Goal: Check status: Check status

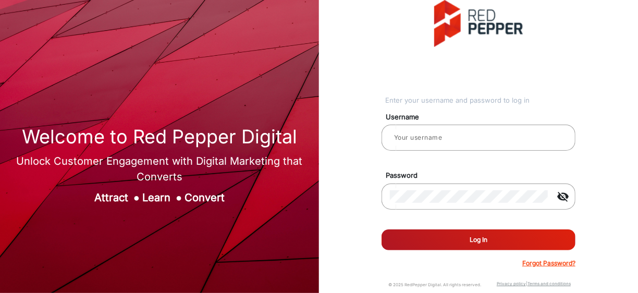
type input "[PERSON_NAME]"
click at [543, 235] on button "Log In" at bounding box center [478, 239] width 194 height 21
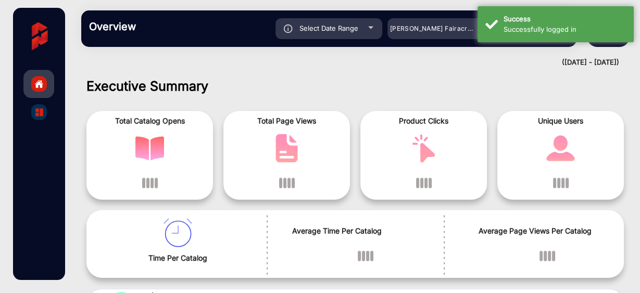
scroll to position [7, 0]
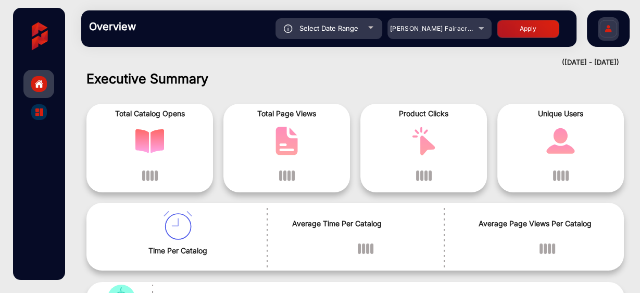
click at [323, 23] on div "Select Date Range" at bounding box center [329, 28] width 107 height 21
type input "9/21/2025"
type input "[DATE]"
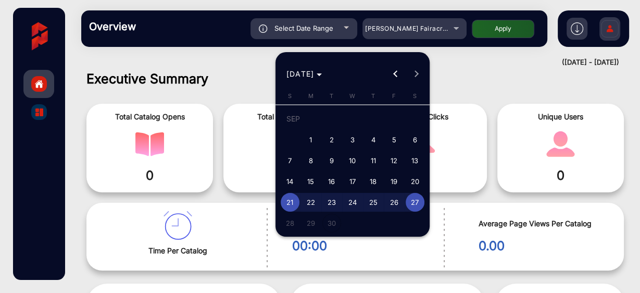
drag, startPoint x: 303, startPoint y: 140, endPoint x: 324, endPoint y: 147, distance: 22.3
click at [306, 138] on span "1" at bounding box center [311, 139] width 19 height 19
type input "[DATE]"
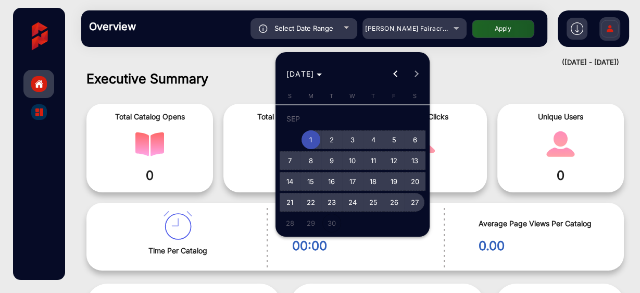
click at [414, 203] on span "27" at bounding box center [415, 202] width 19 height 19
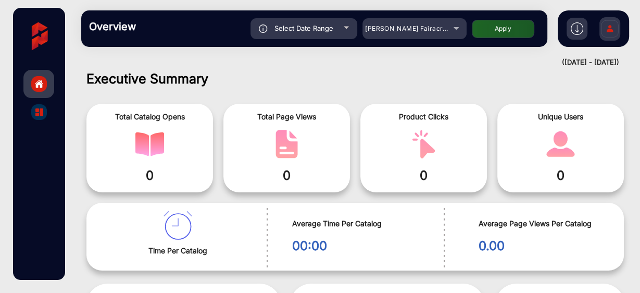
type input "[DATE]"
click at [520, 24] on button "Apply" at bounding box center [503, 29] width 63 height 18
type input "[DATE]"
click at [438, 22] on div "Adams Fairacre Farms" at bounding box center [406, 28] width 83 height 13
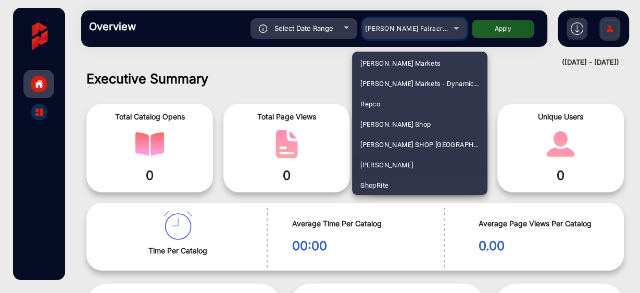
scroll to position [2624, 0]
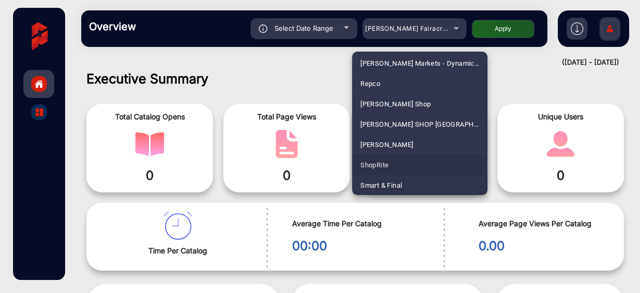
drag, startPoint x: 409, startPoint y: 163, endPoint x: 413, endPoint y: 150, distance: 13.0
click at [411, 160] on mat-option "ShopRite" at bounding box center [419, 165] width 135 height 20
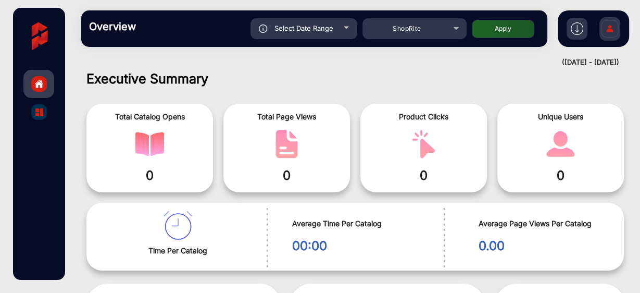
click at [483, 33] on button "Apply" at bounding box center [503, 29] width 63 height 18
type input "[DATE]"
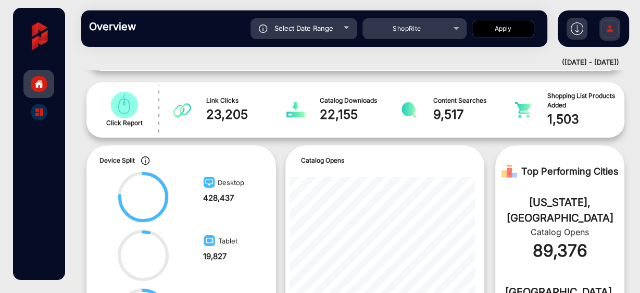
scroll to position [216, 0]
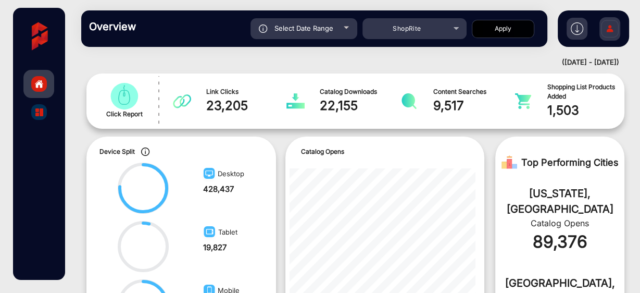
click at [46, 114] on div at bounding box center [39, 112] width 16 height 16
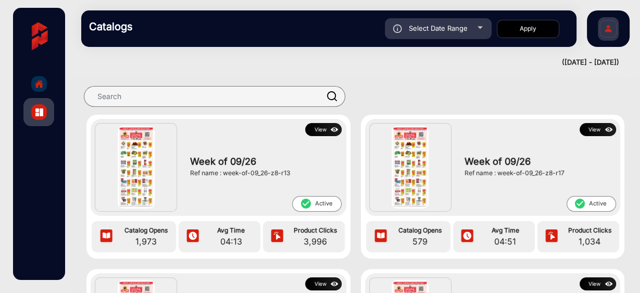
click at [315, 129] on button "View" at bounding box center [323, 129] width 36 height 13
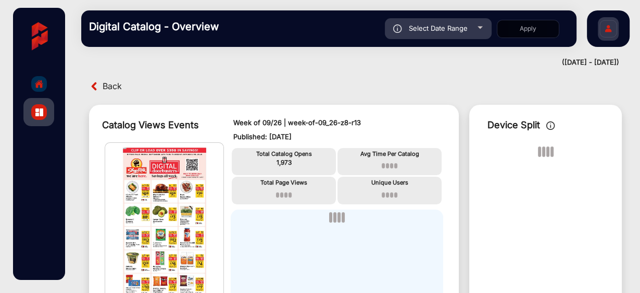
scroll to position [7, 0]
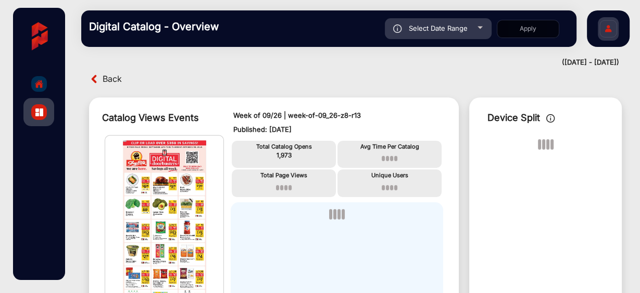
click at [448, 26] on span "Select Date Range" at bounding box center [438, 28] width 59 height 8
type input "[DATE]"
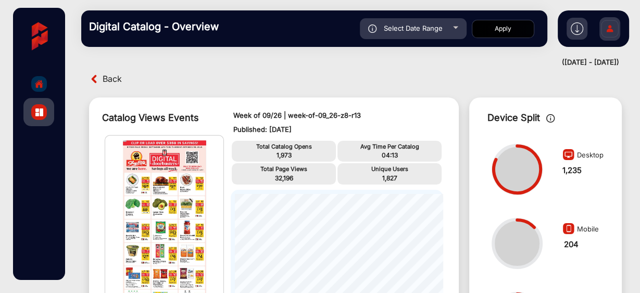
click at [417, 30] on span "Select Date Range" at bounding box center [413, 28] width 59 height 8
type input "[DATE]"
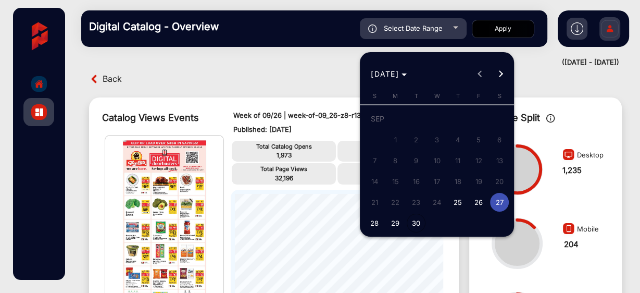
click at [279, 44] on div at bounding box center [320, 146] width 640 height 293
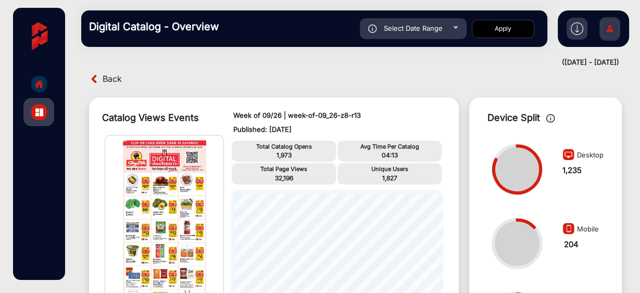
click at [438, 36] on div "Select Date Range" at bounding box center [413, 28] width 107 height 21
type input "[DATE]"
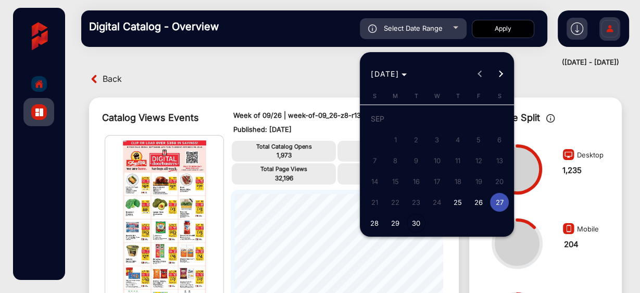
drag, startPoint x: 438, startPoint y: 35, endPoint x: 442, endPoint y: 30, distance: 6.3
click at [442, 30] on div at bounding box center [320, 146] width 640 height 293
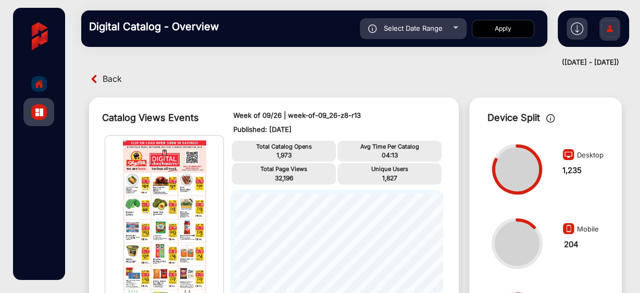
click at [446, 26] on div "Select Date Range" at bounding box center [413, 28] width 107 height 21
type input "[DATE]"
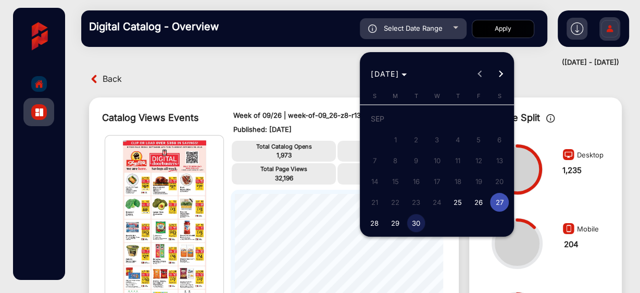
click at [462, 196] on span "25" at bounding box center [458, 202] width 19 height 19
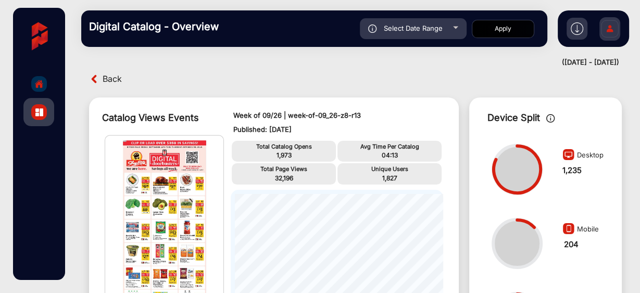
type input "9/25/2025"
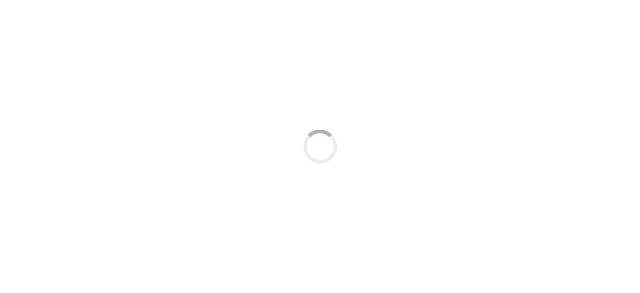
scroll to position [7, 0]
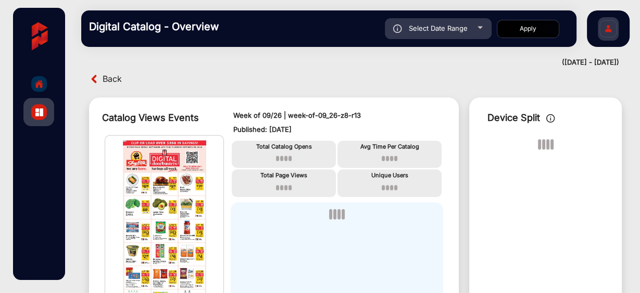
click at [425, 38] on div "Select Date Range" at bounding box center [438, 28] width 107 height 21
type input "[DATE]"
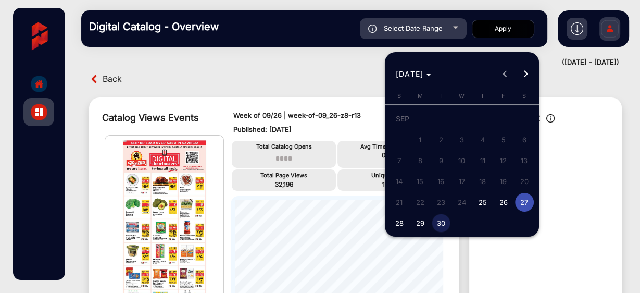
click at [116, 72] on div at bounding box center [320, 146] width 640 height 293
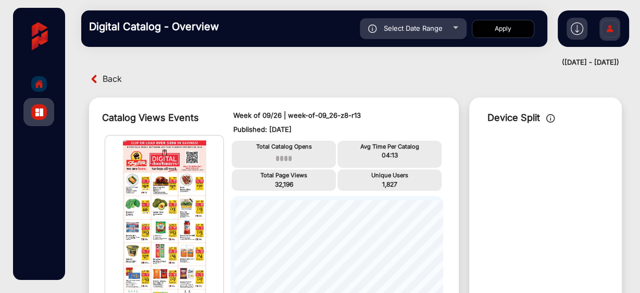
click at [117, 76] on span "Back" at bounding box center [112, 79] width 19 height 16
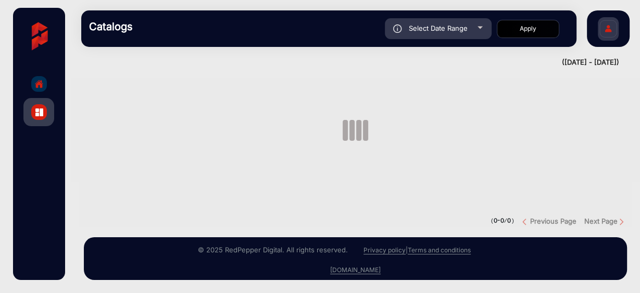
click at [468, 29] on div "Select Date Range" at bounding box center [438, 28] width 107 height 21
type input "[DATE]"
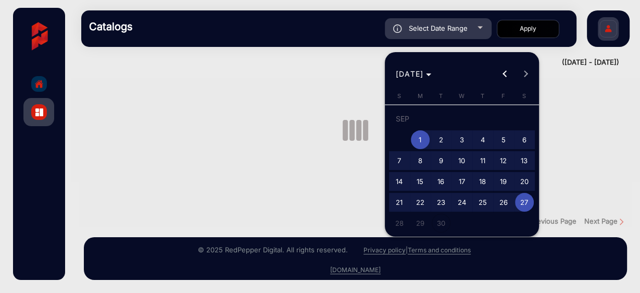
click at [331, 41] on div at bounding box center [320, 146] width 640 height 293
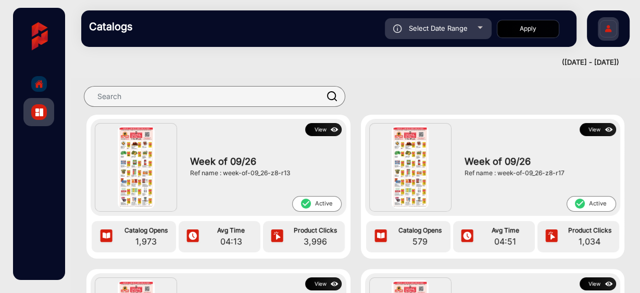
click at [348, 63] on div "([DATE] - [DATE])" at bounding box center [345, 62] width 549 height 10
click at [466, 26] on span "Select Date Range" at bounding box center [438, 28] width 59 height 8
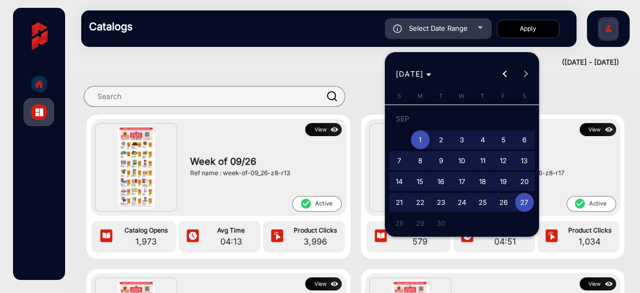
click at [308, 54] on div at bounding box center [320, 146] width 640 height 293
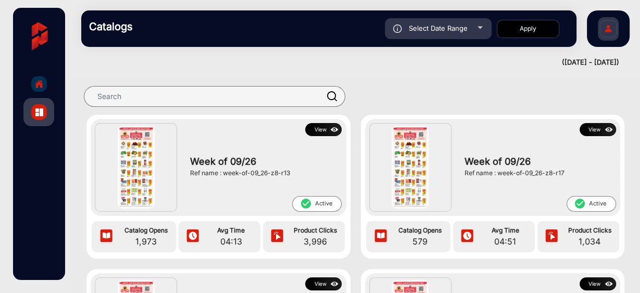
click at [321, 125] on button "View" at bounding box center [323, 129] width 36 height 13
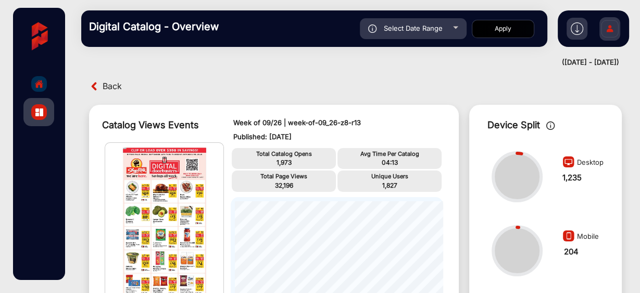
scroll to position [7, 0]
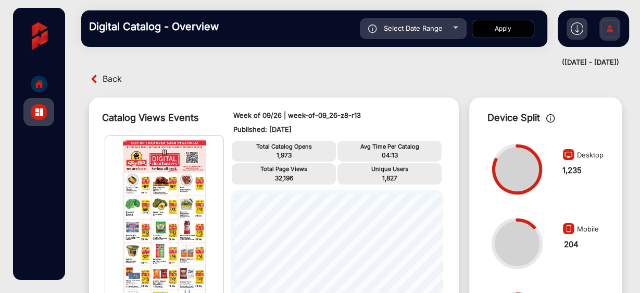
click at [434, 26] on span "Select Date Range" at bounding box center [413, 28] width 59 height 8
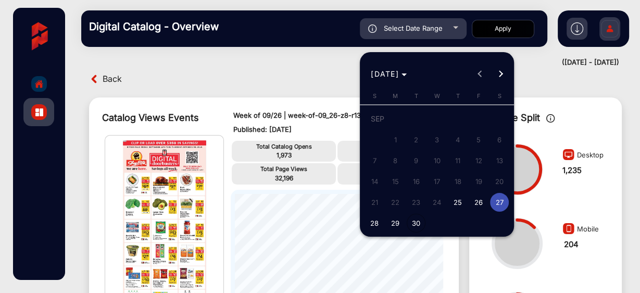
click at [246, 85] on div at bounding box center [320, 146] width 640 height 293
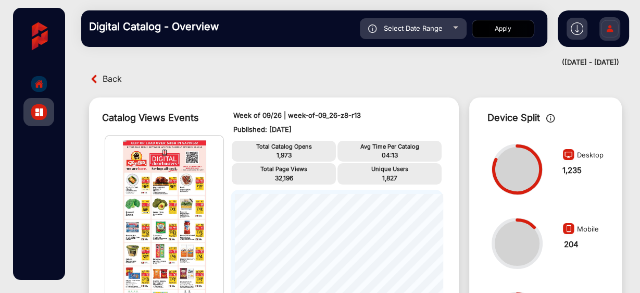
click at [443, 7] on div "Digital Catalog - Overview Select Date Range Start date – [DATE] [DATE] ShopRit…" at bounding box center [356, 28] width 570 height 57
click at [432, 32] on span "Select Date Range" at bounding box center [413, 28] width 59 height 8
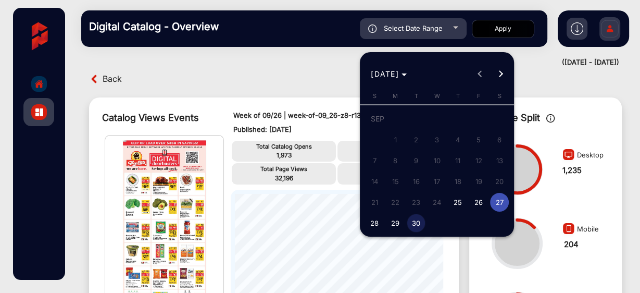
click at [278, 112] on div at bounding box center [320, 146] width 640 height 293
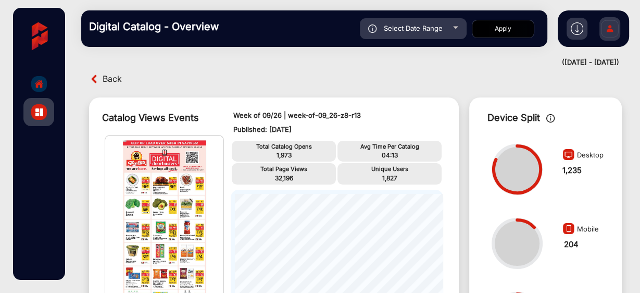
drag, startPoint x: 114, startPoint y: 74, endPoint x: 242, endPoint y: 2, distance: 146.8
click at [115, 75] on span "Back" at bounding box center [112, 79] width 19 height 16
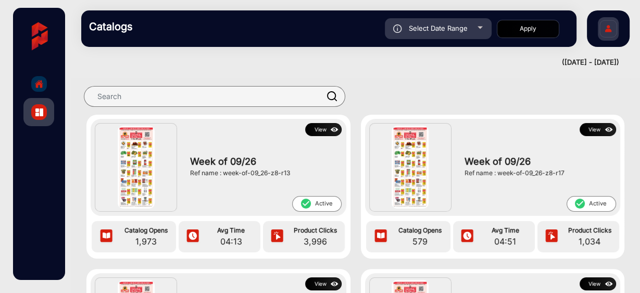
click at [332, 124] on img at bounding box center [335, 129] width 12 height 11
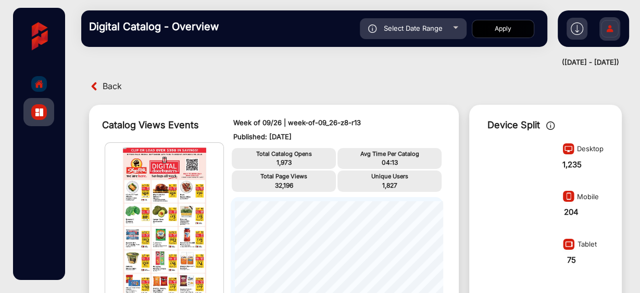
scroll to position [7, 0]
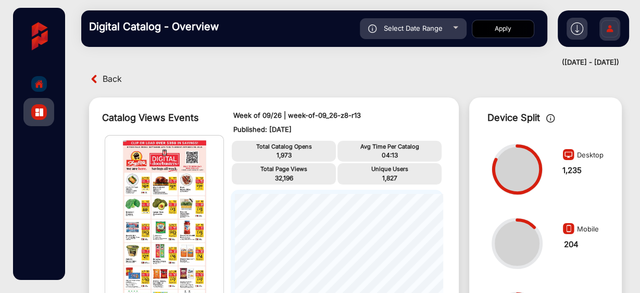
click at [423, 41] on div "Digital Catalog - Overview Select Date Range Start date – [DATE] [DATE] ShopRit…" at bounding box center [314, 28] width 466 height 36
click at [423, 34] on div "Select Date Range" at bounding box center [413, 28] width 107 height 21
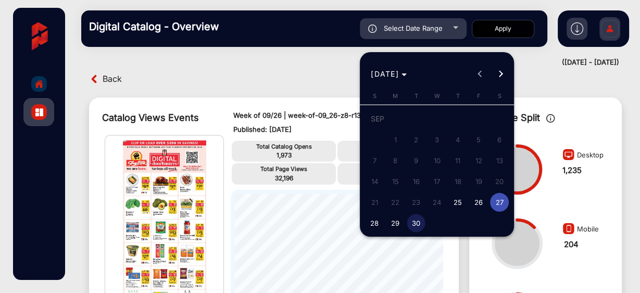
click at [393, 223] on span "29" at bounding box center [395, 223] width 19 height 19
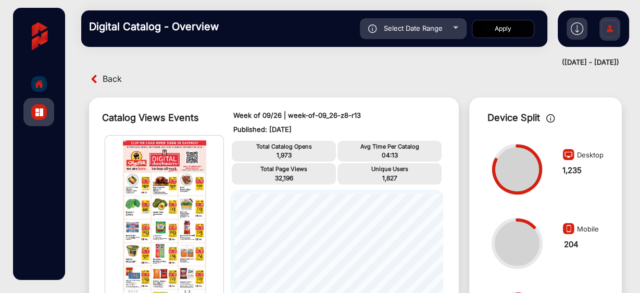
type input "[DATE]"
click at [517, 28] on button "Apply" at bounding box center [503, 29] width 63 height 18
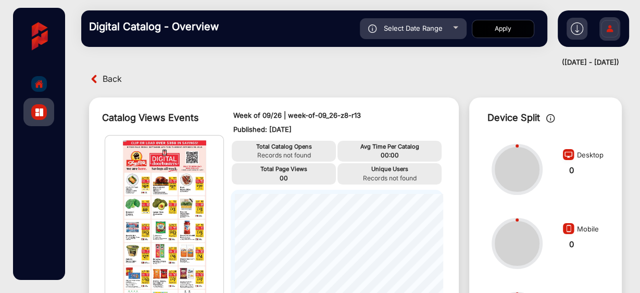
click at [420, 27] on span "Select Date Range" at bounding box center [413, 28] width 59 height 8
type input "[DATE]"
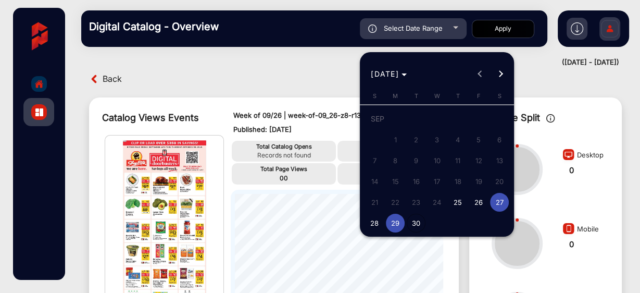
click at [399, 222] on span "29" at bounding box center [395, 223] width 19 height 19
click at [413, 224] on span "30" at bounding box center [416, 223] width 19 height 19
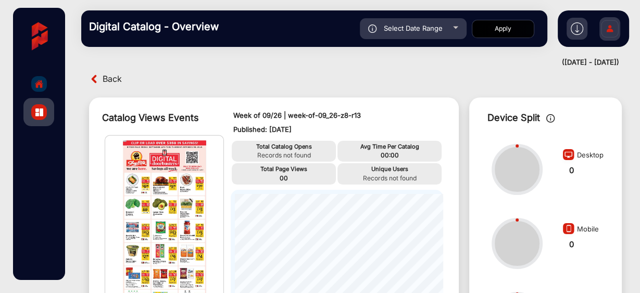
click at [500, 21] on button "Apply" at bounding box center [503, 29] width 63 height 18
click at [438, 33] on div "Select Date Range" at bounding box center [413, 28] width 107 height 21
type input "[DATE]"
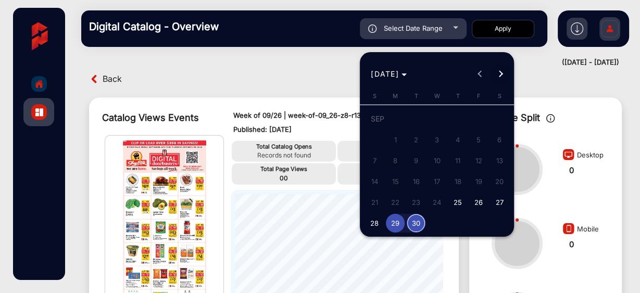
click at [500, 75] on button "Next month" at bounding box center [501, 74] width 21 height 21
click at [342, 54] on div at bounding box center [320, 146] width 640 height 293
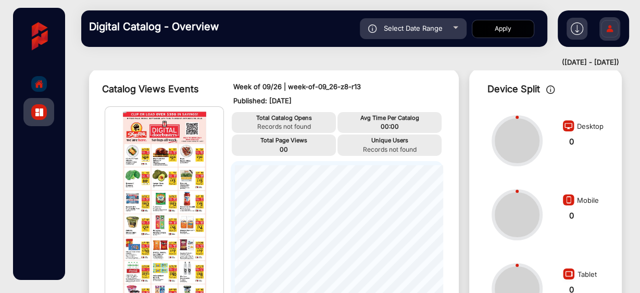
scroll to position [0, 0]
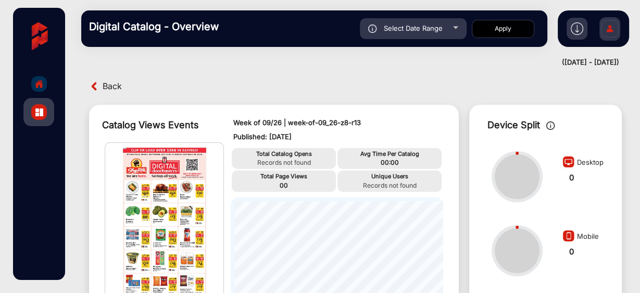
click at [438, 28] on span "Select Date Range" at bounding box center [413, 28] width 59 height 8
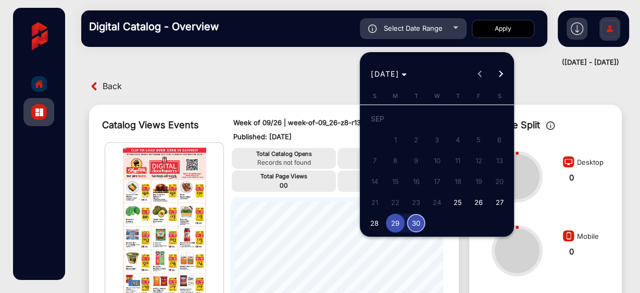
drag, startPoint x: 352, startPoint y: 70, endPoint x: 356, endPoint y: 56, distance: 14.7
click at [351, 70] on div at bounding box center [320, 146] width 640 height 293
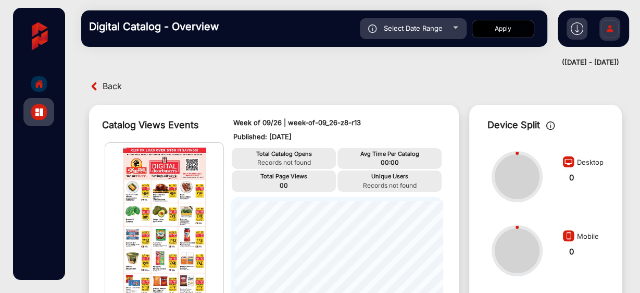
click at [442, 20] on div "Select Date Range" at bounding box center [413, 28] width 107 height 21
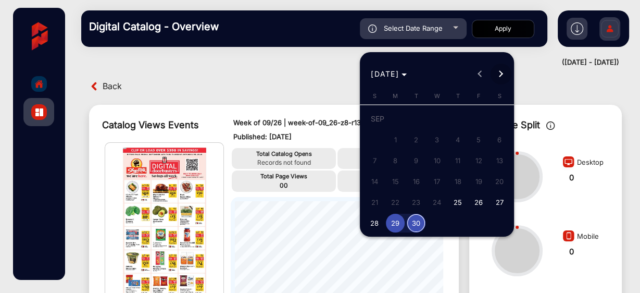
click at [501, 75] on button "Next month" at bounding box center [501, 74] width 21 height 21
